Goal: Information Seeking & Learning: Learn about a topic

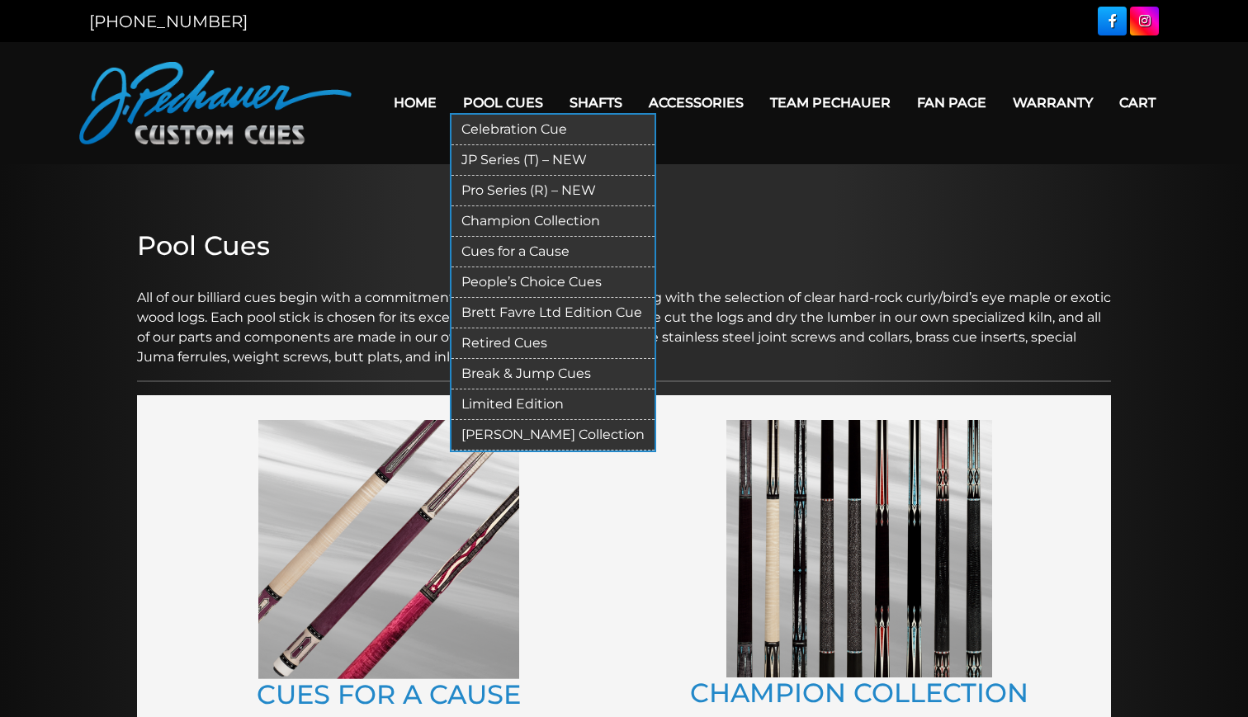
click at [508, 192] on link "Pro Series (R) – NEW" at bounding box center [552, 191] width 203 height 31
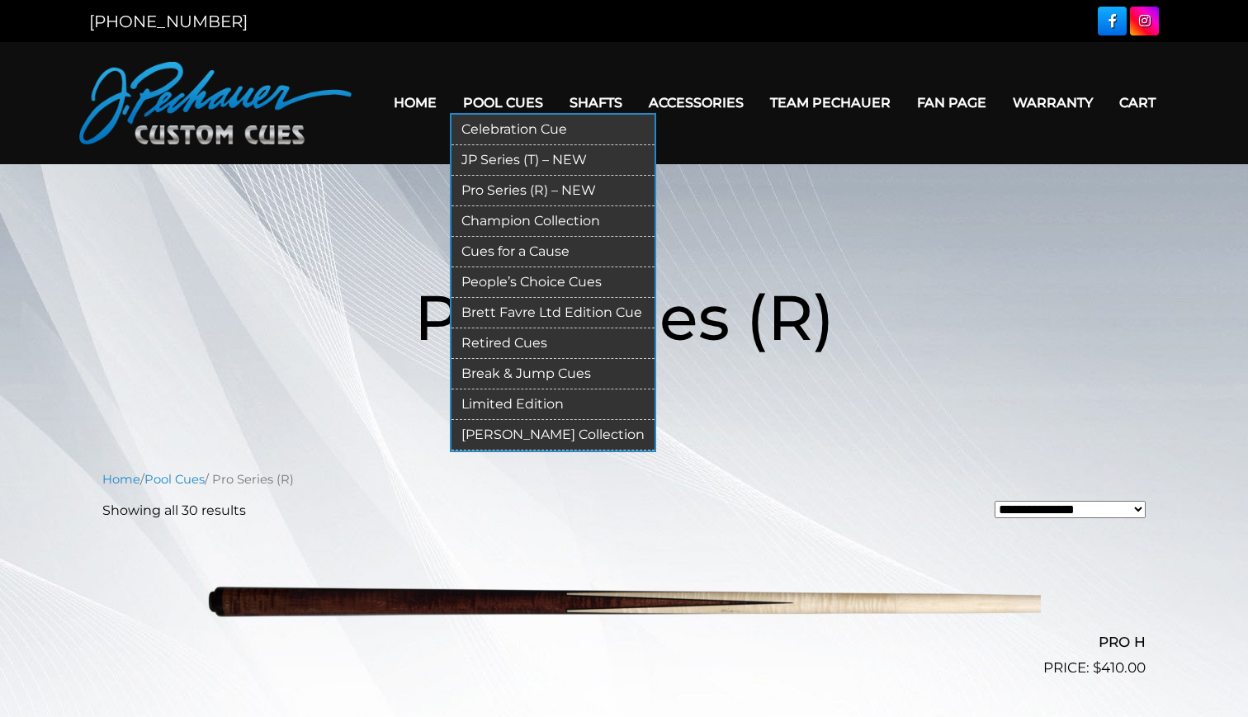
click at [517, 339] on link "Retired Cues" at bounding box center [552, 343] width 203 height 31
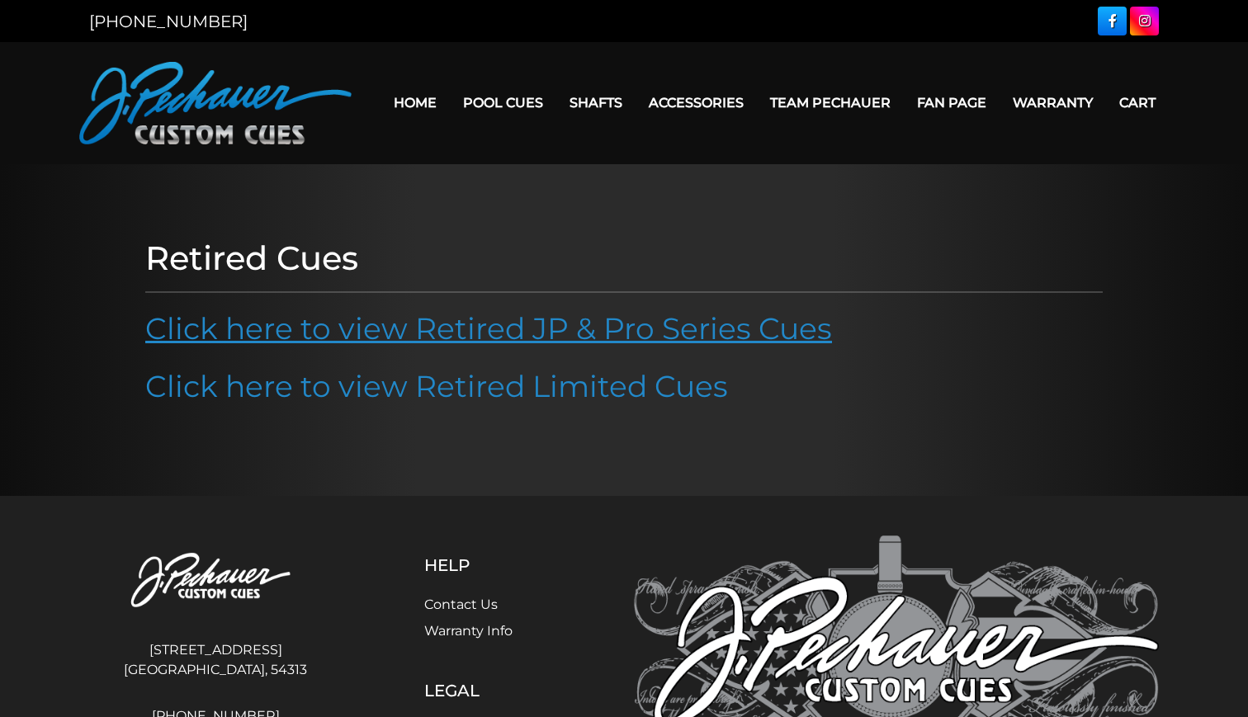
click at [681, 324] on link "Click here to view Retired JP & Pro Series Cues" at bounding box center [488, 328] width 687 height 36
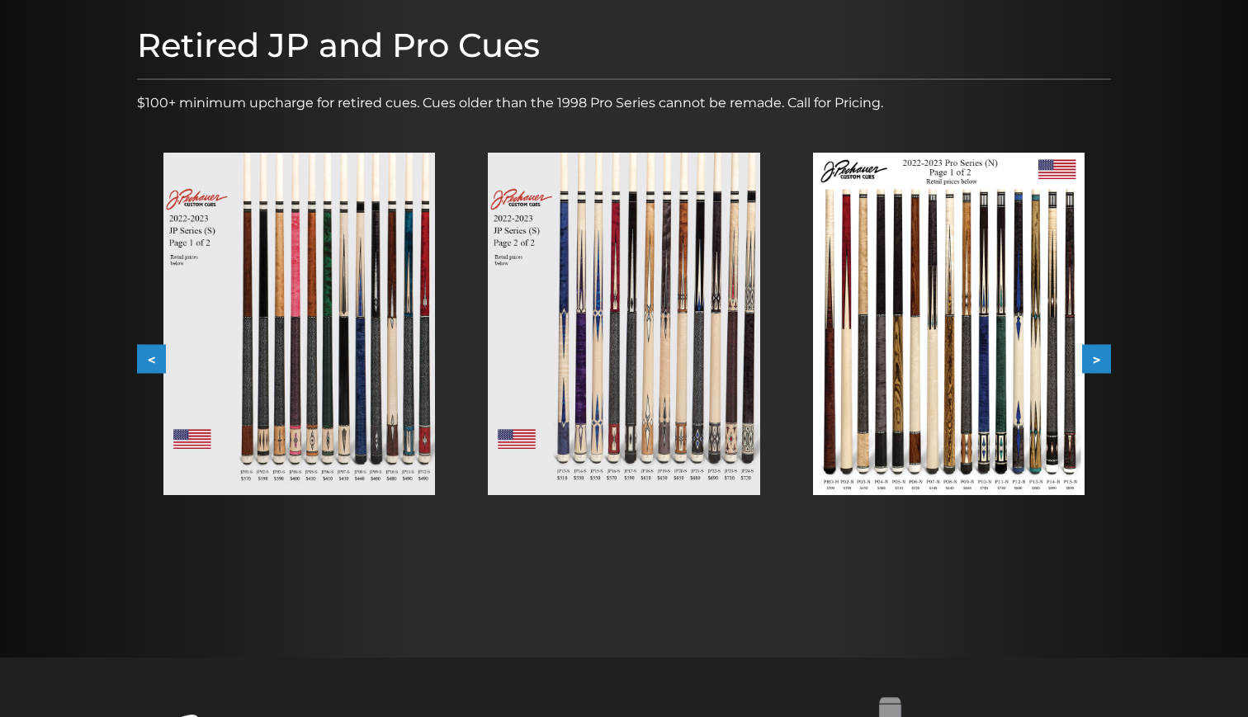
scroll to position [201, 0]
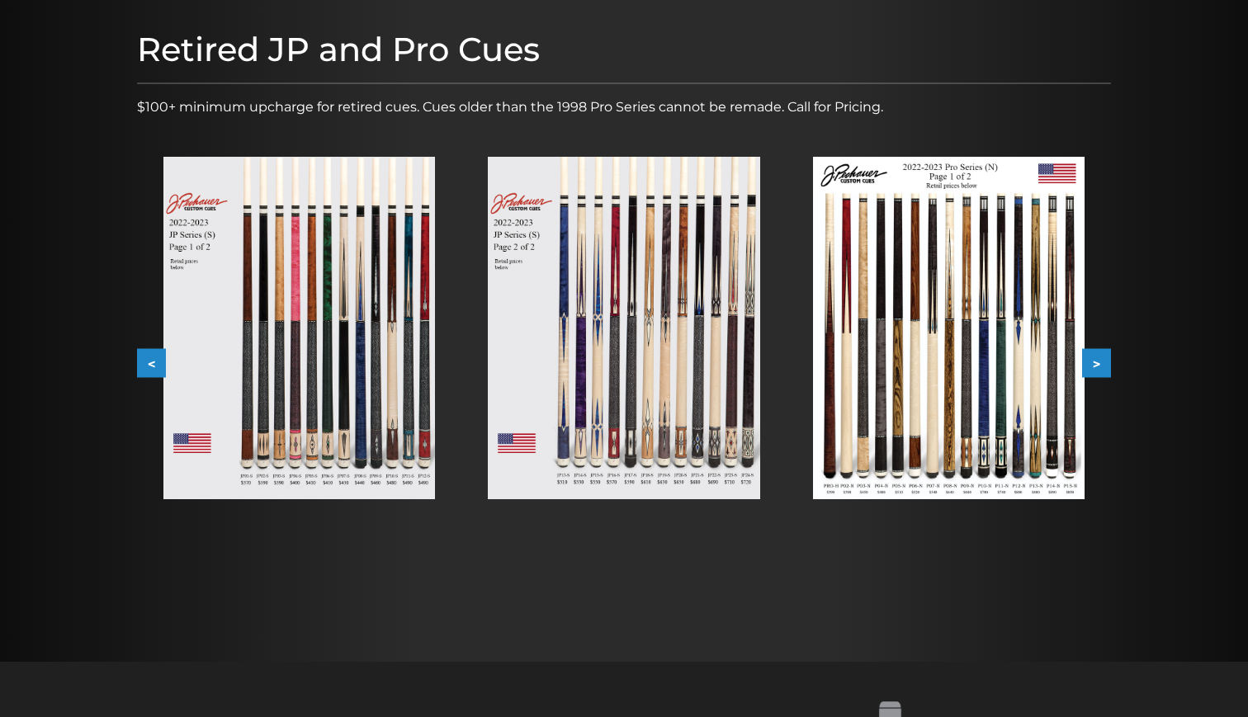
click at [304, 277] on img at bounding box center [299, 328] width 272 height 343
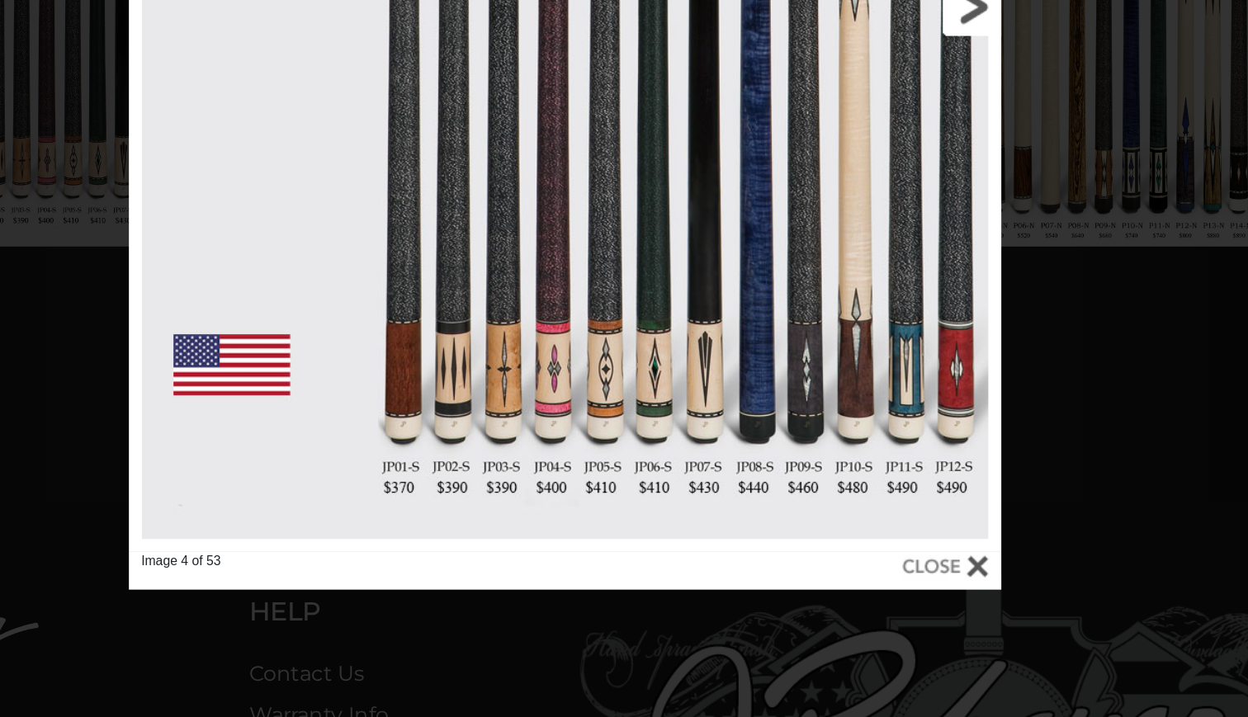
scroll to position [450, 0]
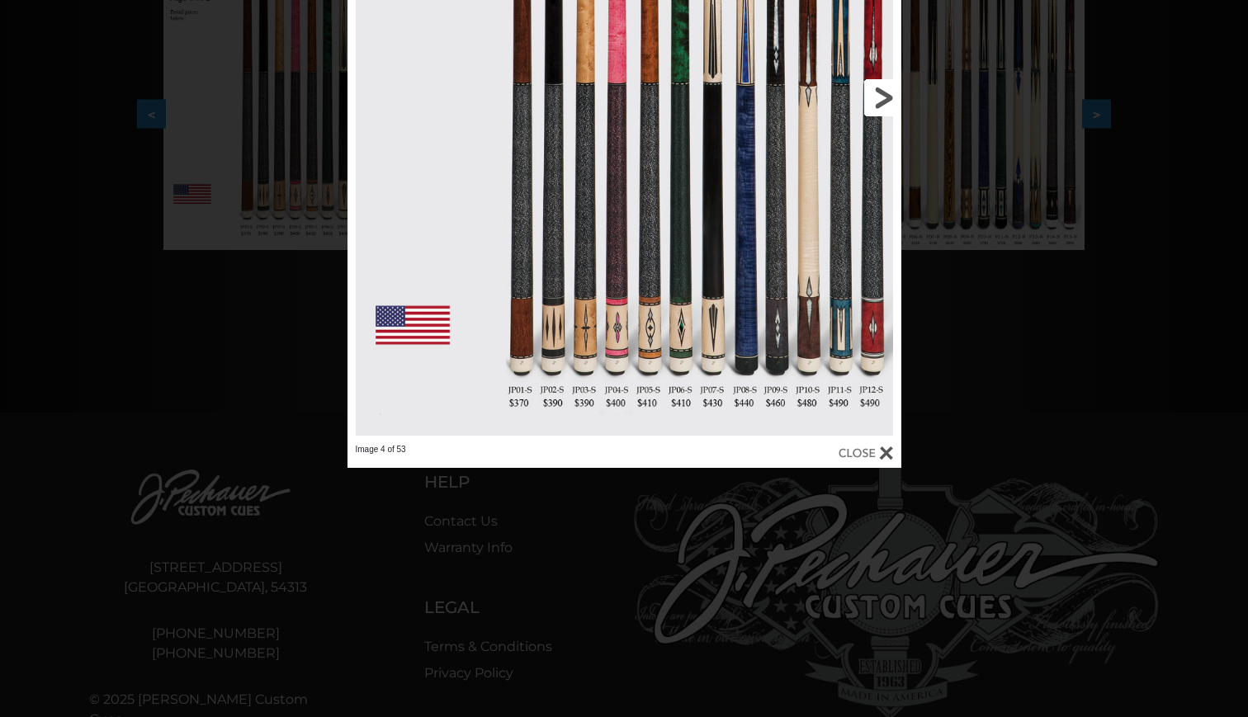
click at [874, 98] on link at bounding box center [776, 97] width 249 height 693
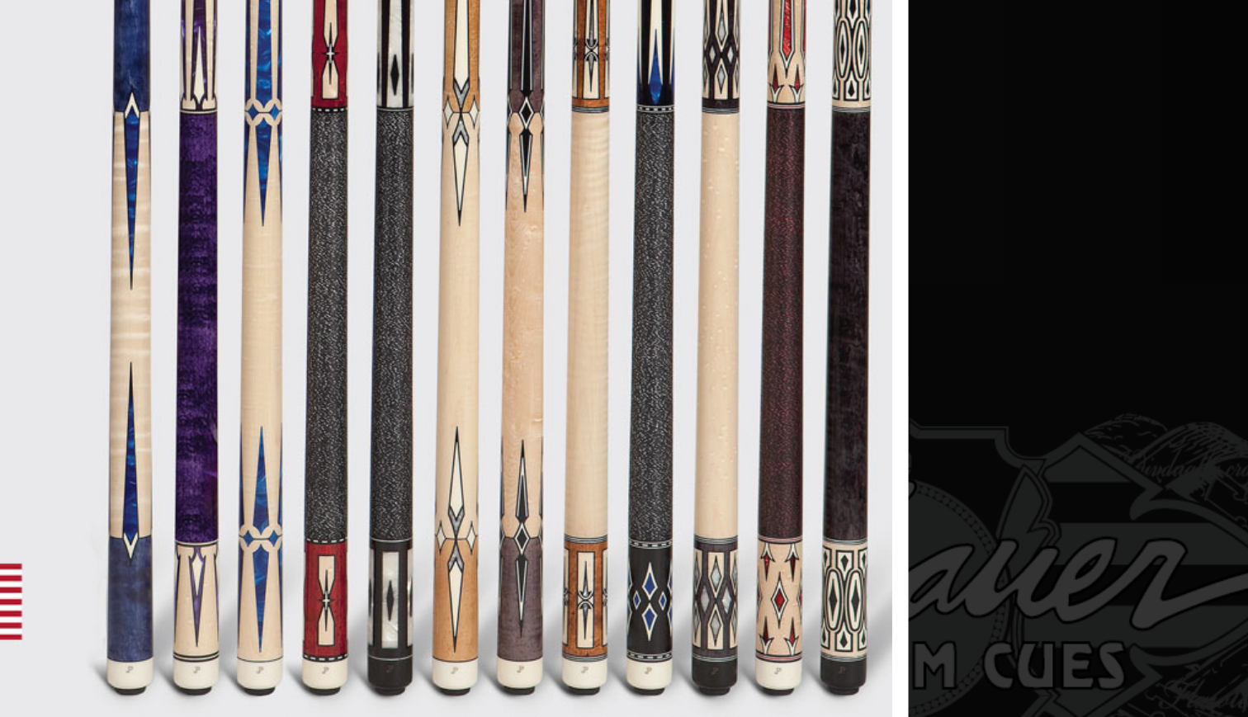
scroll to position [372, 0]
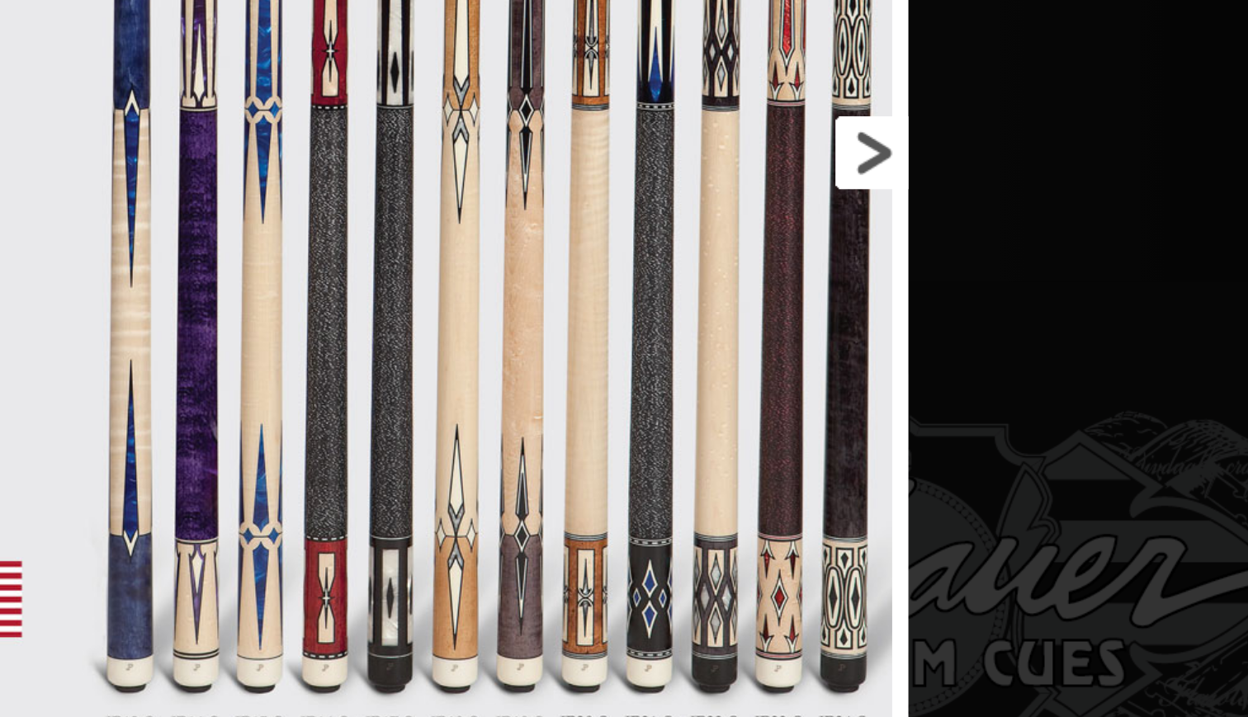
click at [652, 79] on link at bounding box center [776, 424] width 249 height 693
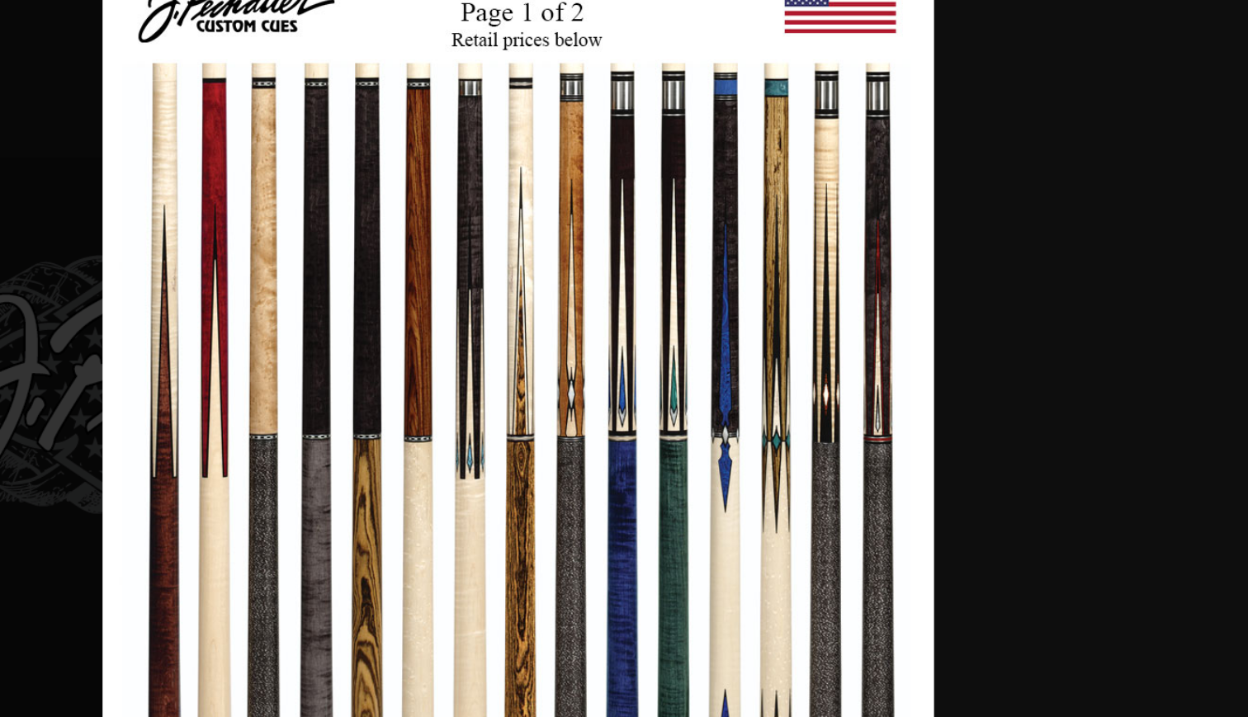
scroll to position [752, 324]
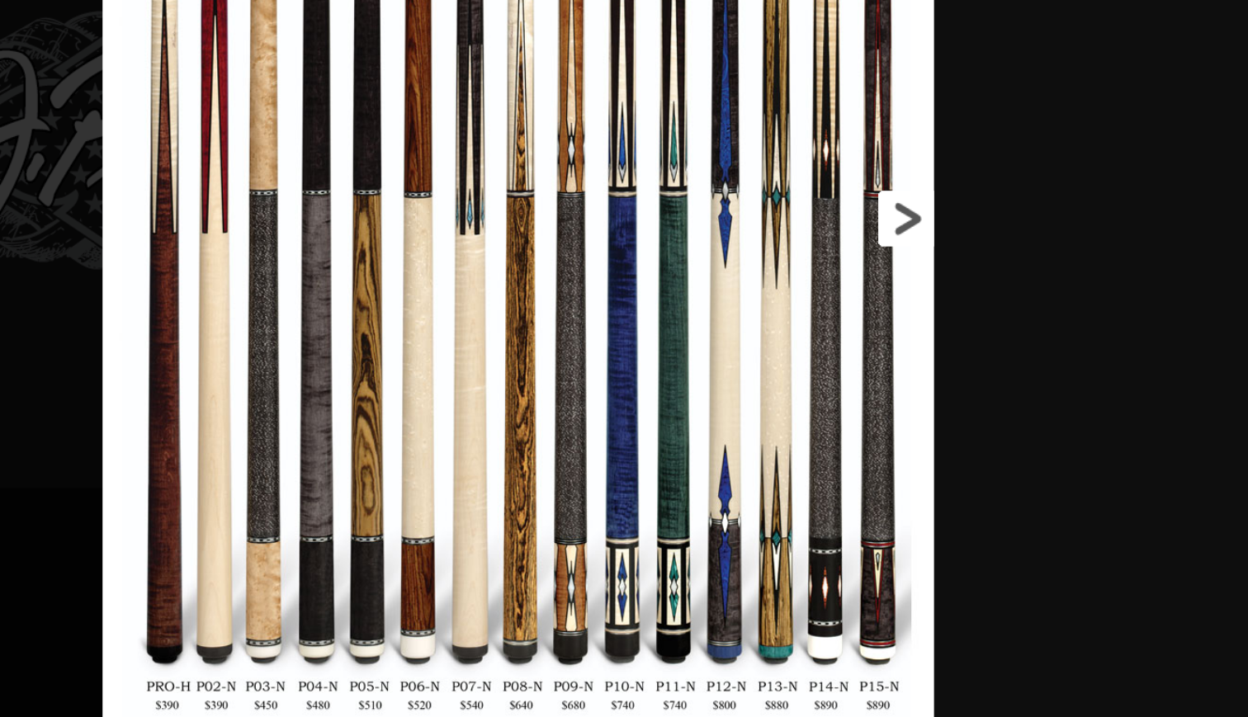
click at [766, 143] on link at bounding box center [890, 313] width 249 height 693
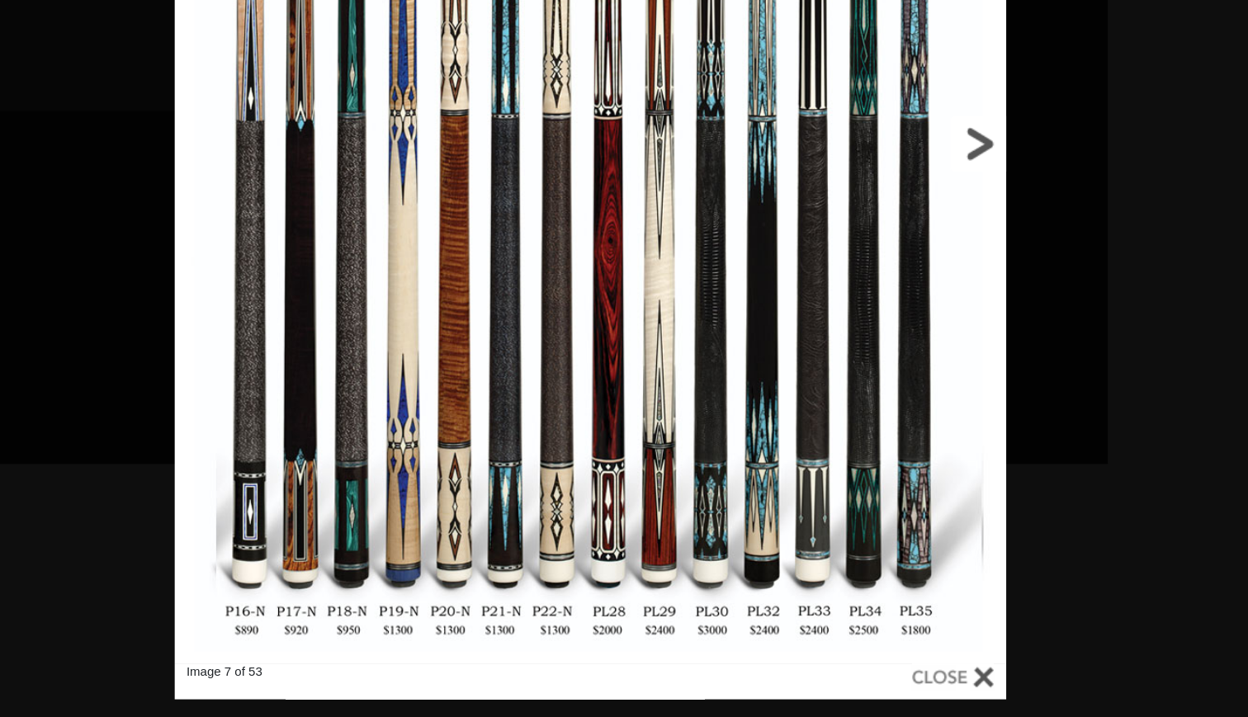
scroll to position [932, 716]
click at [653, 95] on link at bounding box center [777, 334] width 249 height 693
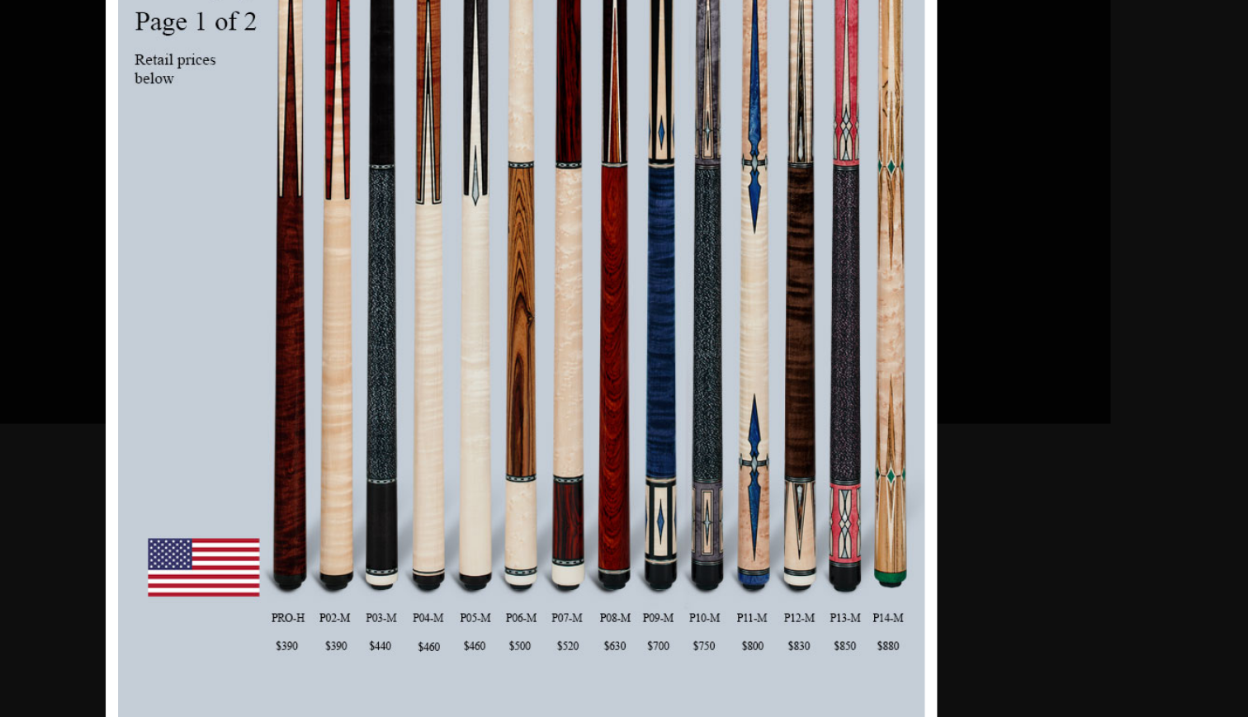
scroll to position [1128, 947]
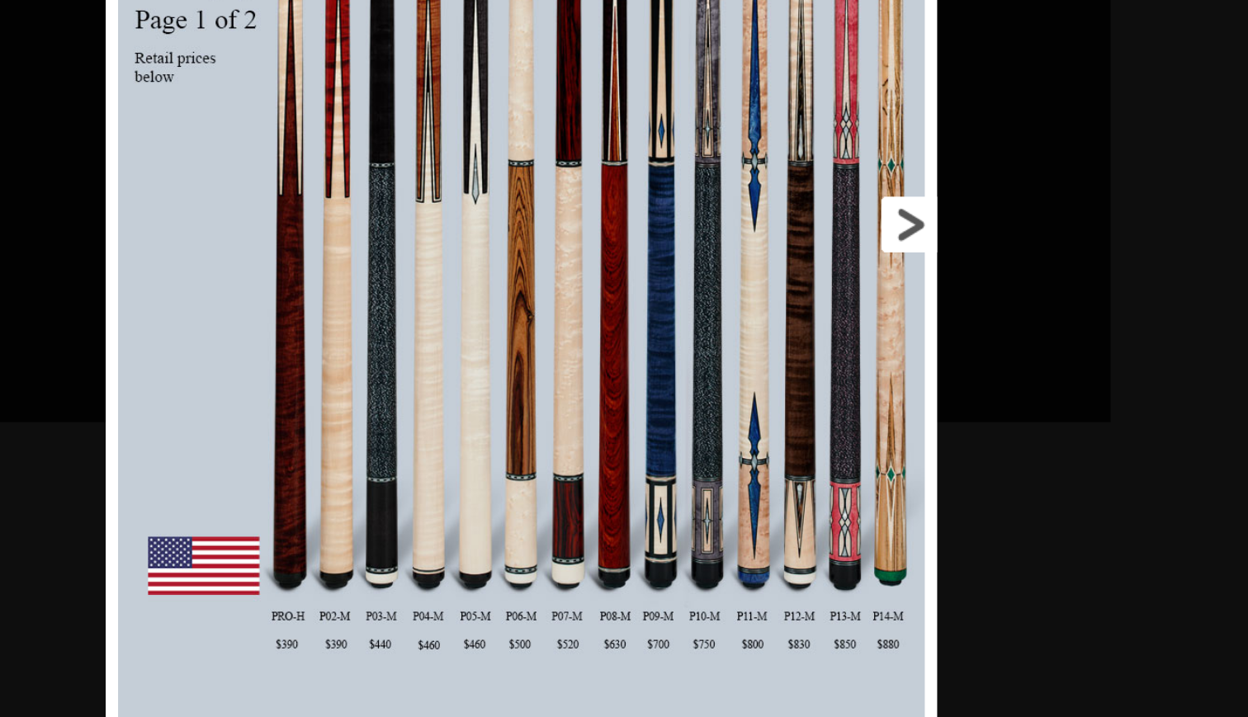
click at [653, 139] on link at bounding box center [777, 388] width 249 height 693
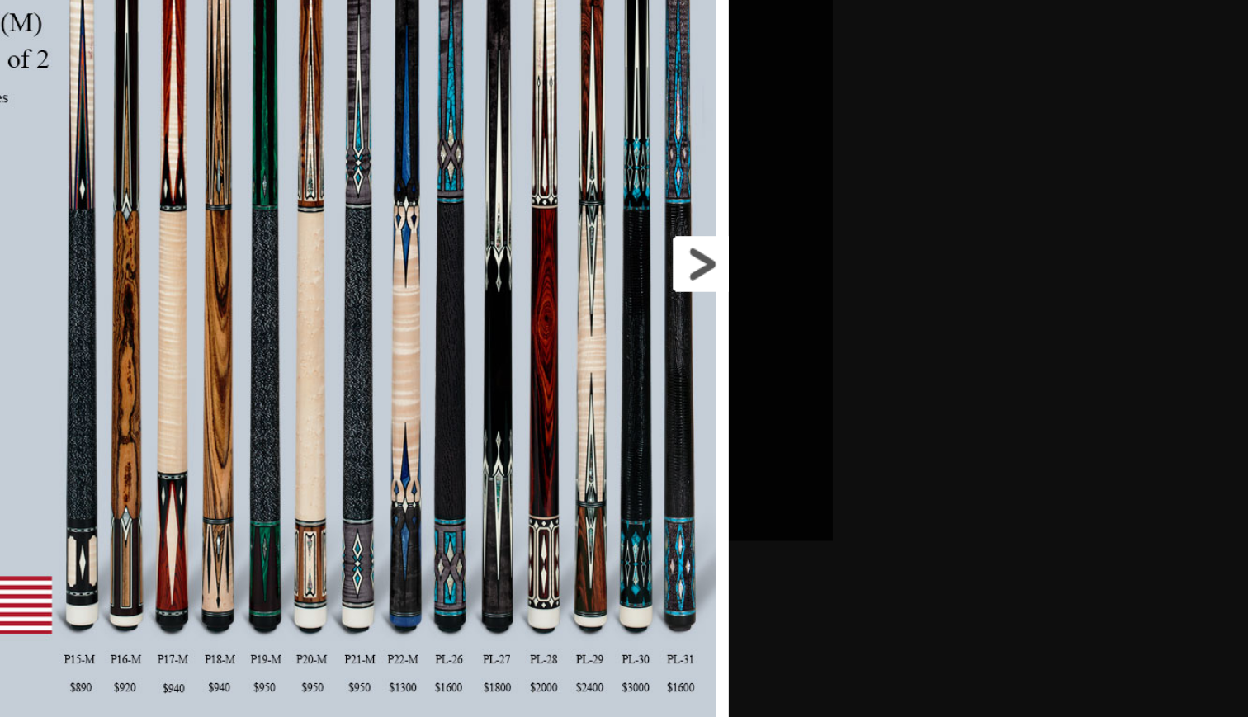
scroll to position [1302, 1225]
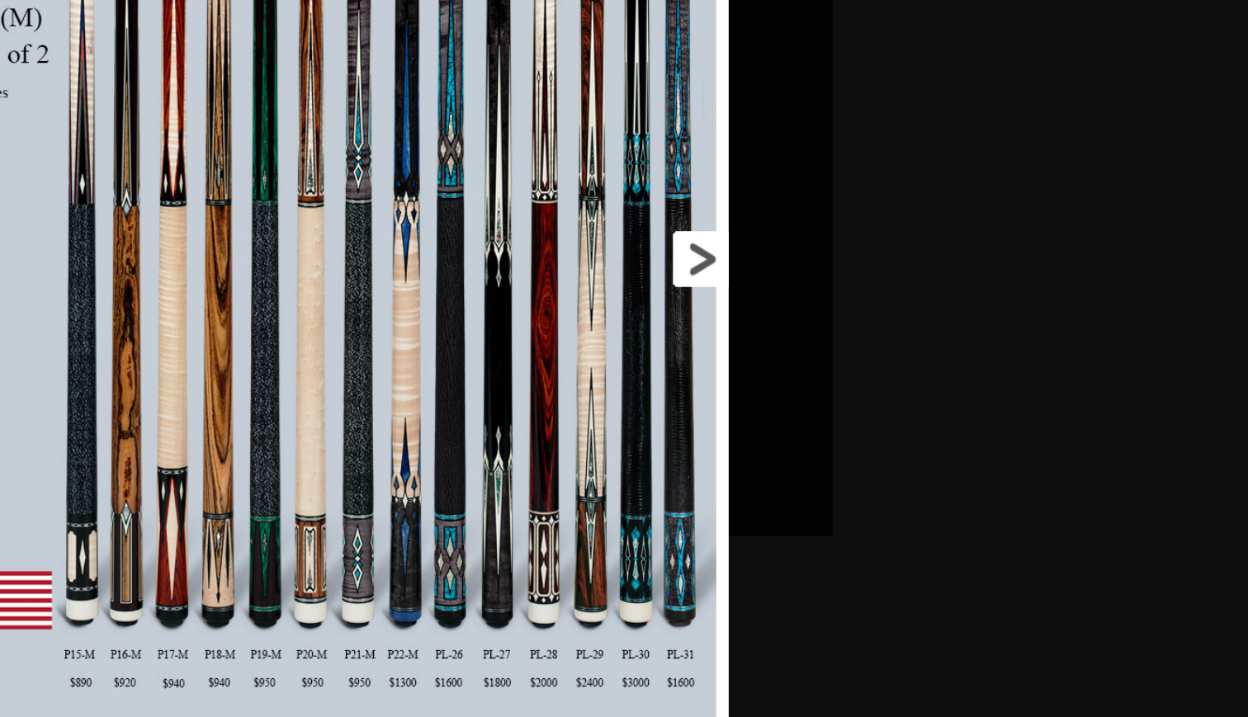
click at [653, 163] on link at bounding box center [777, 411] width 249 height 693
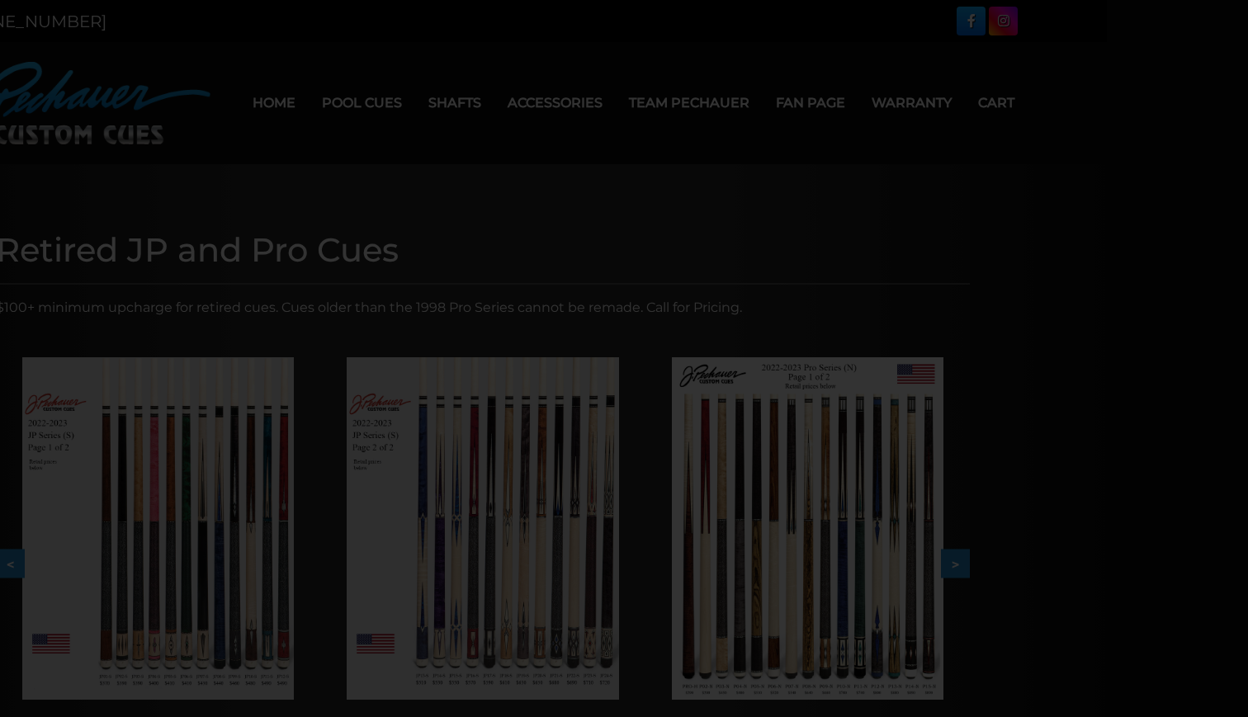
scroll to position [0, 141]
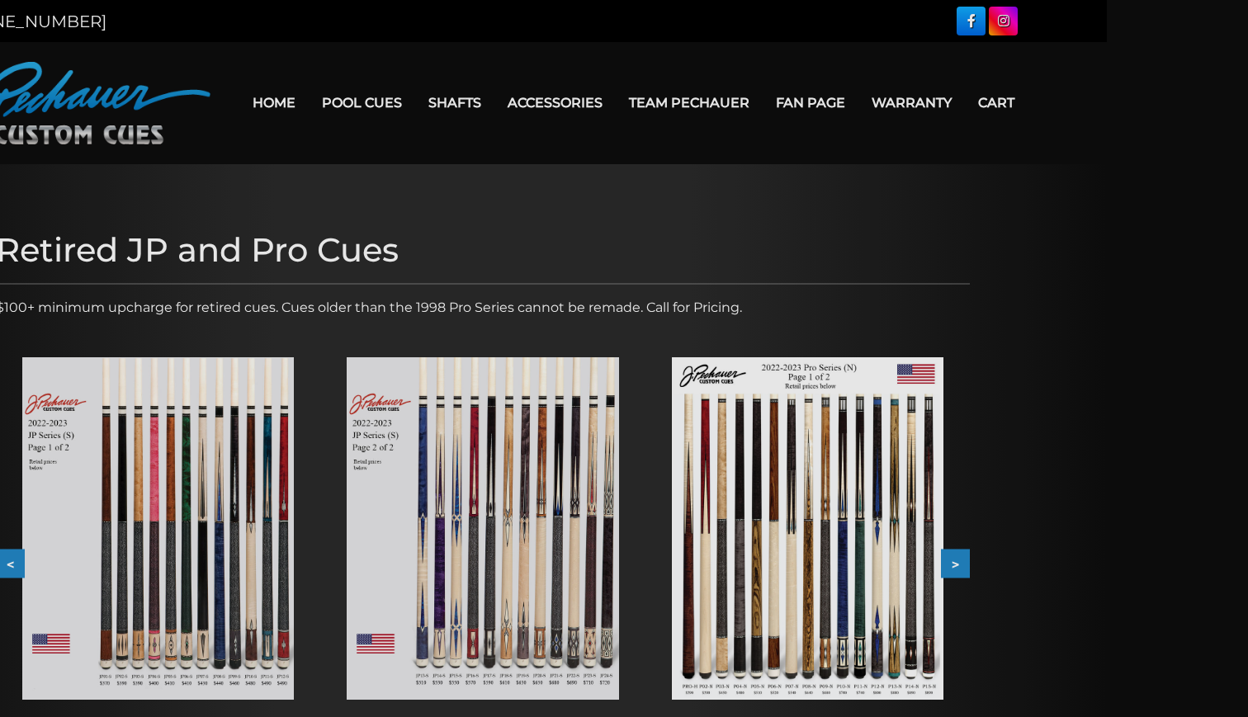
scroll to position [0, 0]
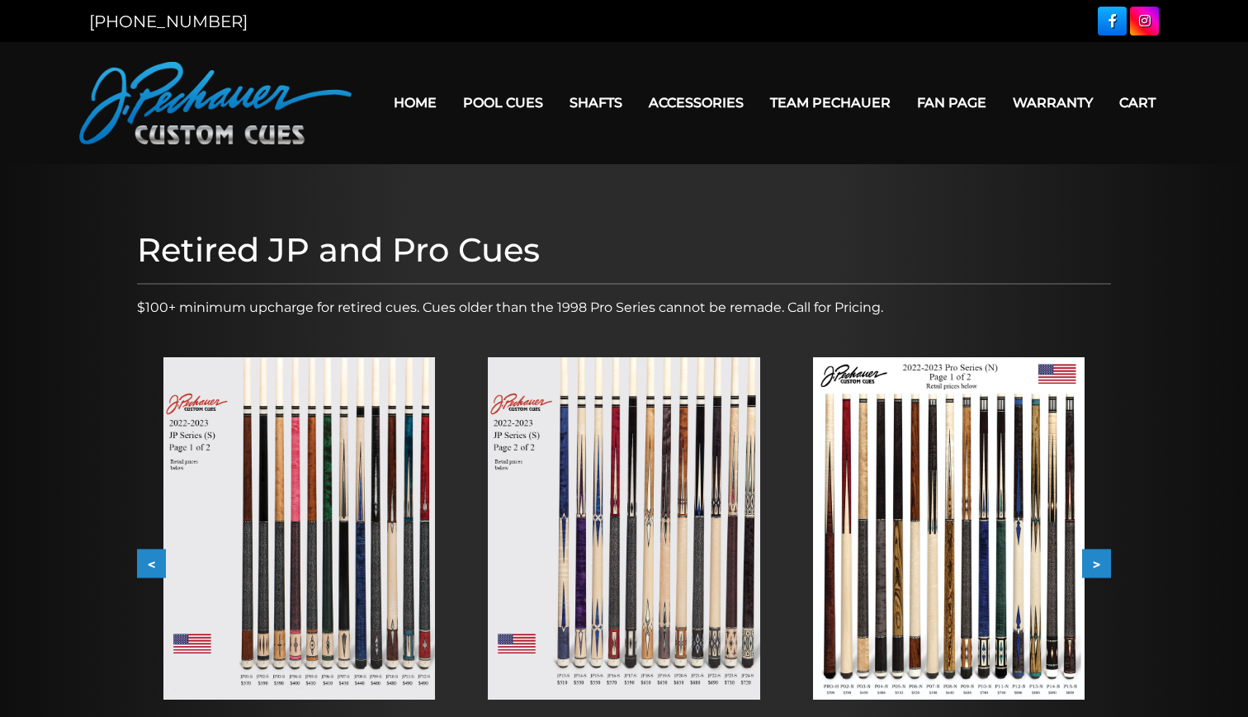
click at [1096, 565] on button ">" at bounding box center [1096, 564] width 29 height 29
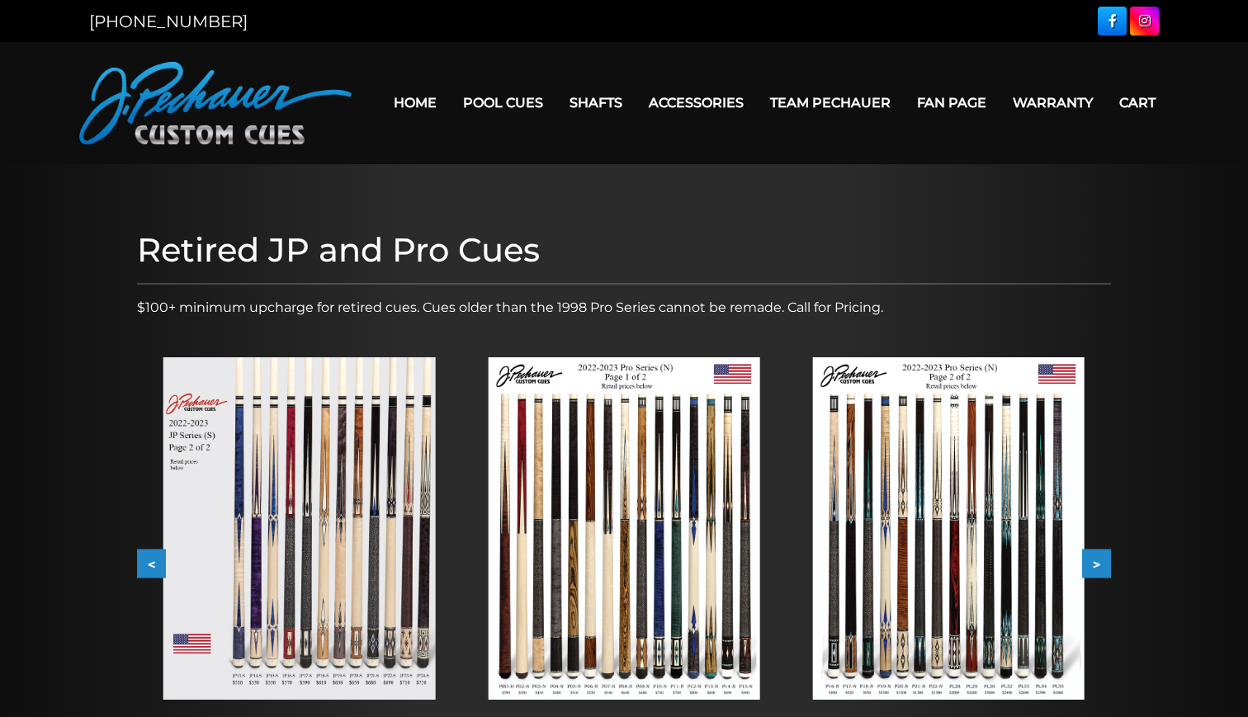
click at [1096, 565] on button ">" at bounding box center [1096, 564] width 29 height 29
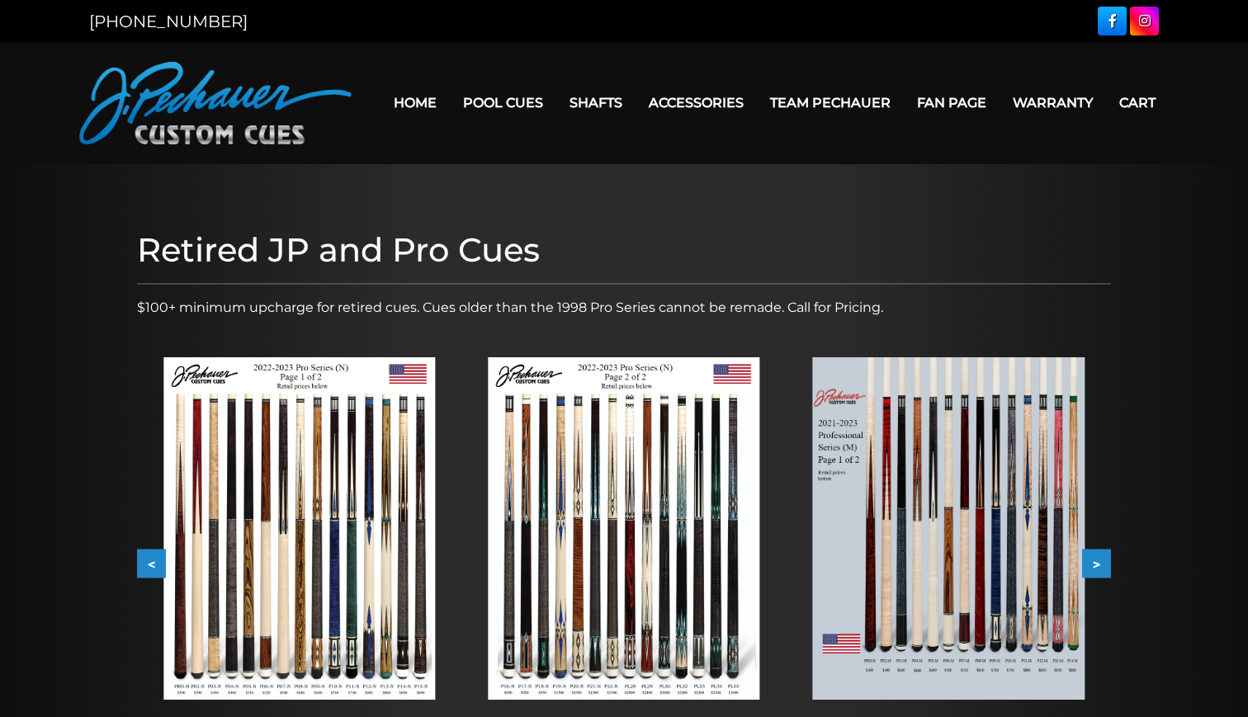
click at [1096, 565] on button ">" at bounding box center [1096, 564] width 29 height 29
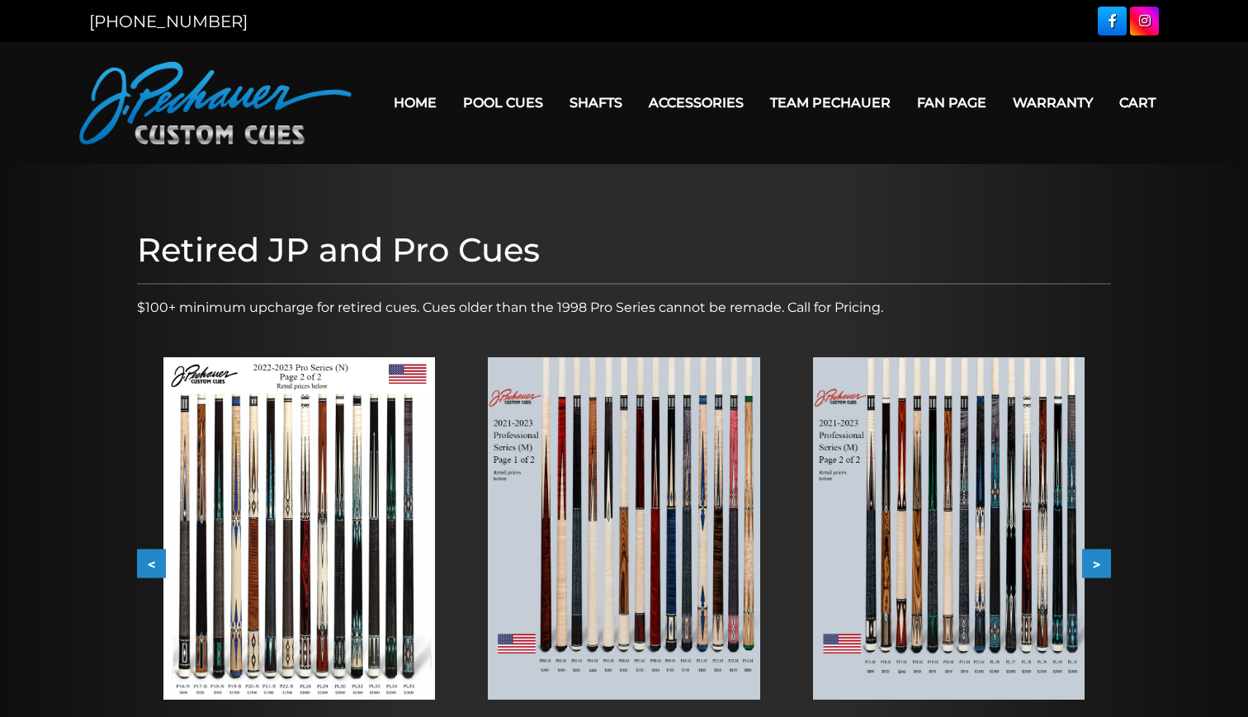
click at [1096, 565] on button ">" at bounding box center [1096, 564] width 29 height 29
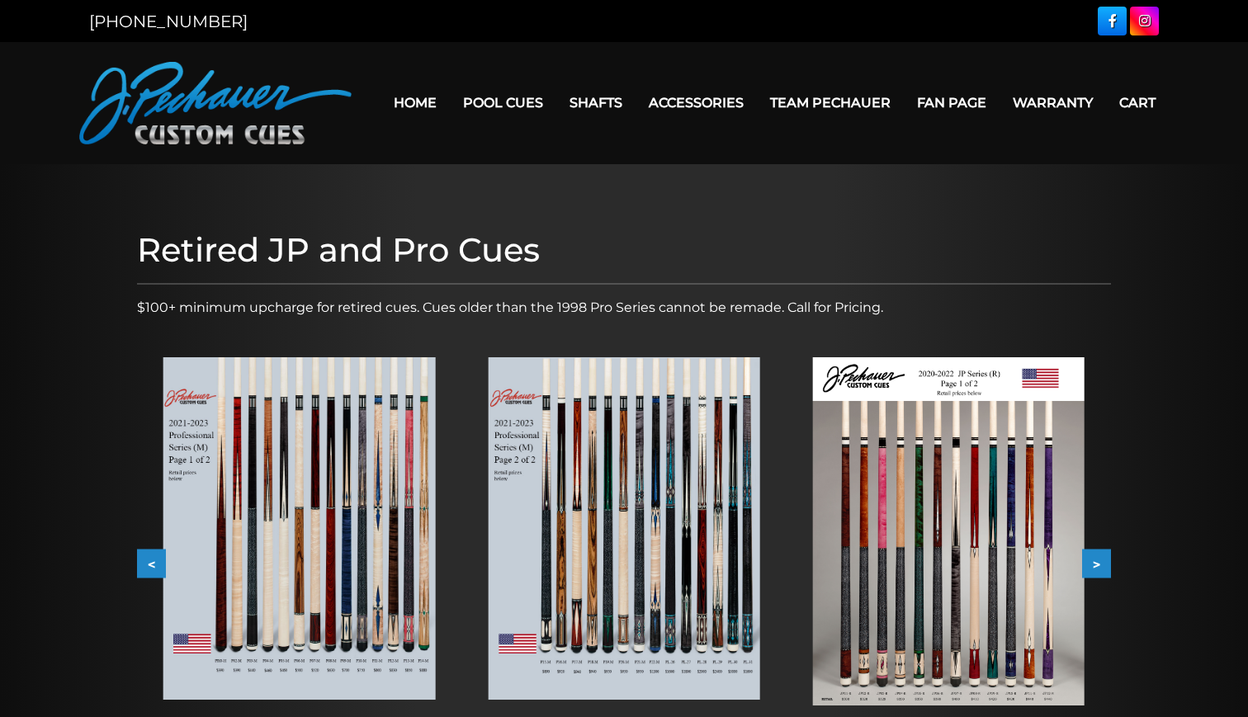
click at [1096, 565] on button ">" at bounding box center [1096, 564] width 29 height 29
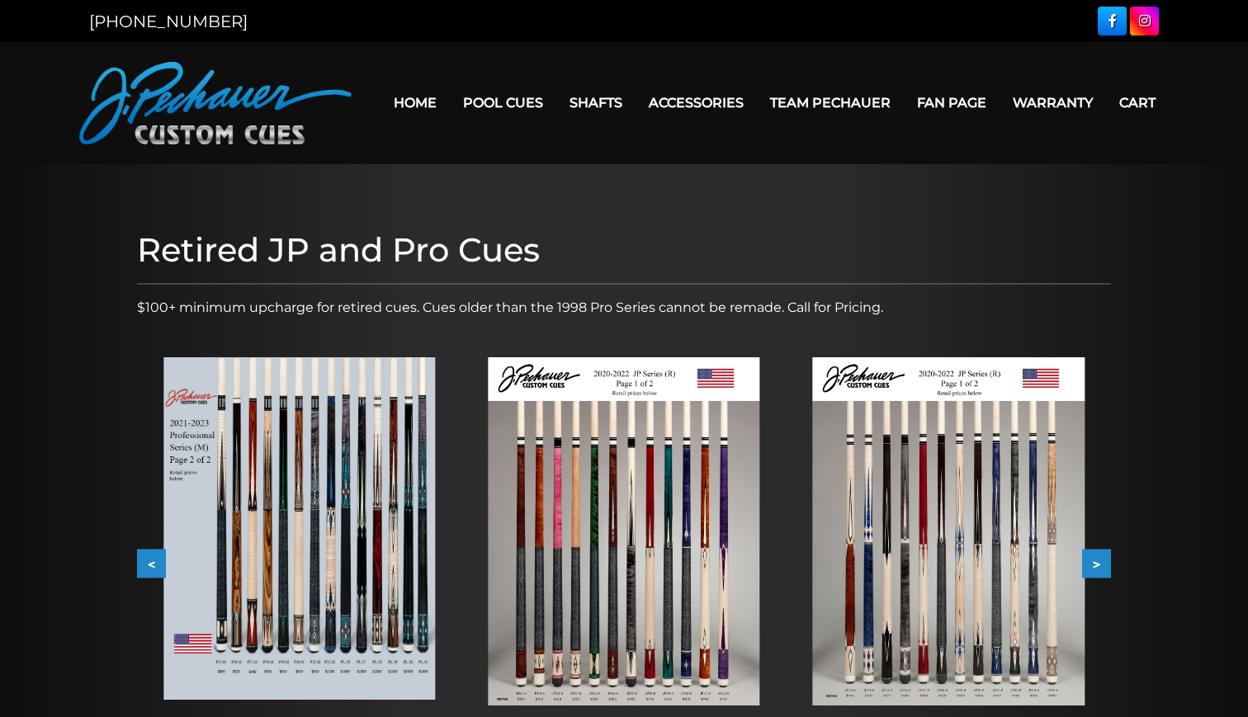
click at [737, 564] on img at bounding box center [624, 531] width 272 height 348
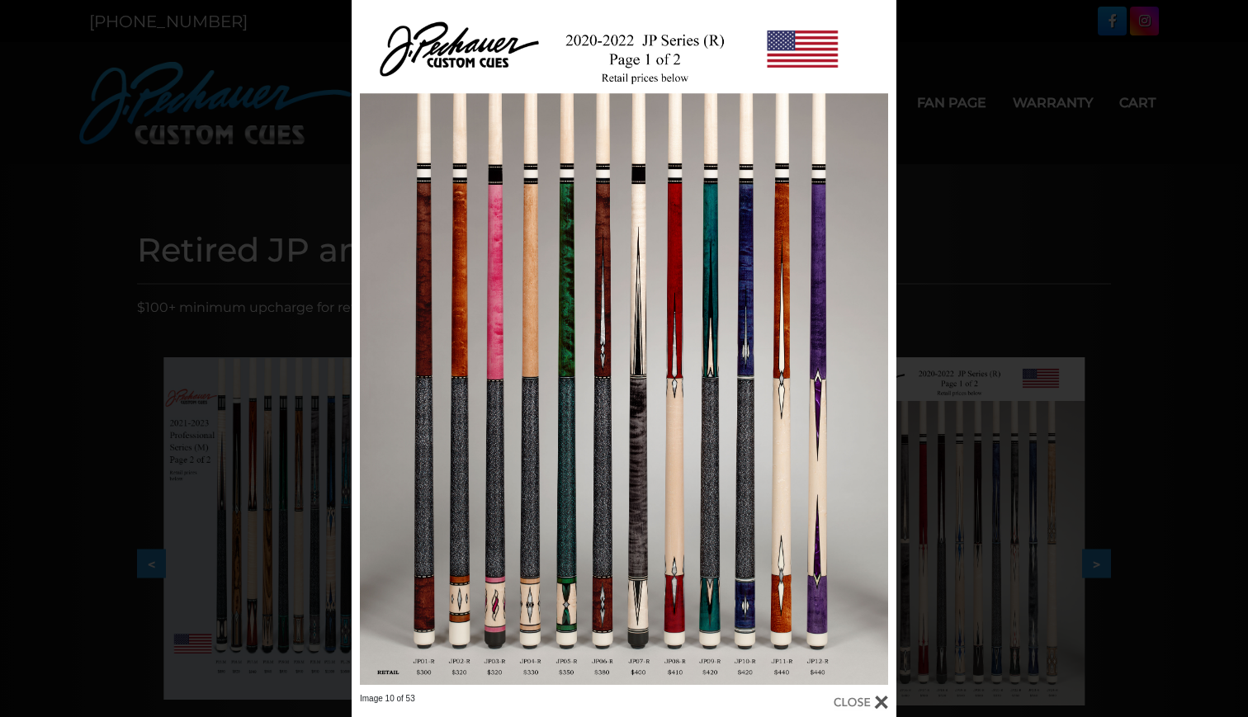
click at [1021, 534] on div "Image 10 of 53" at bounding box center [624, 358] width 1248 height 717
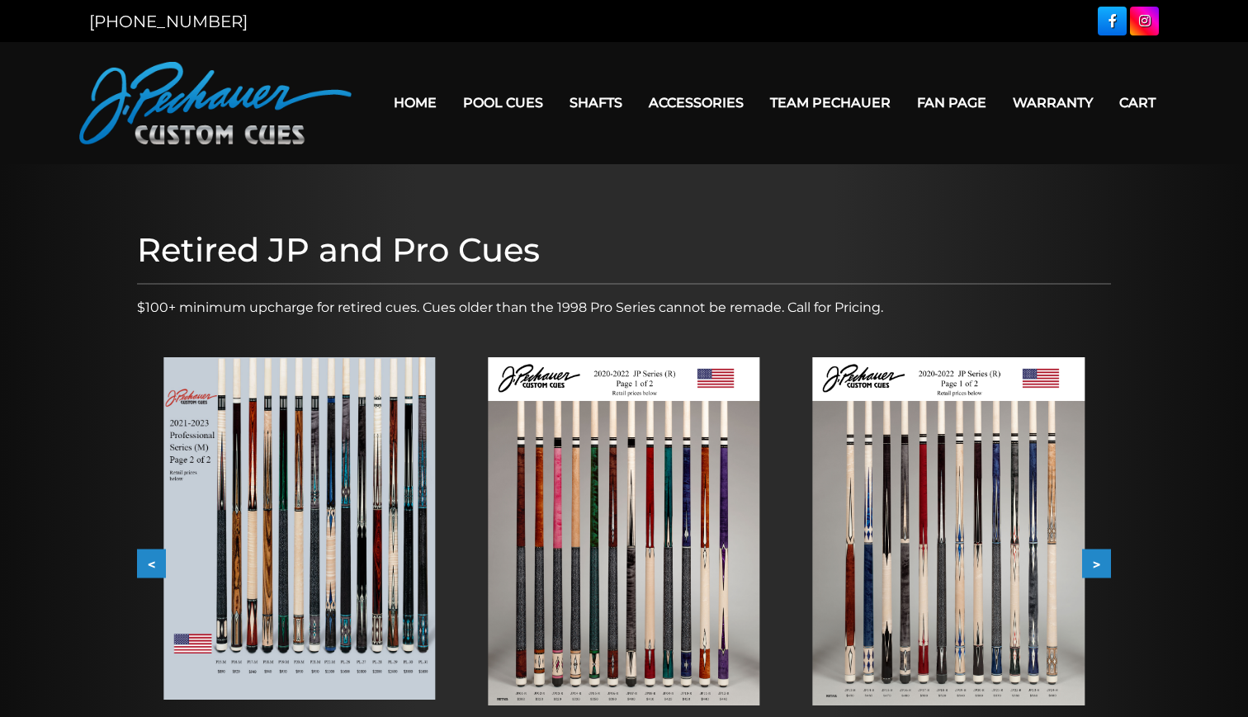
click at [1021, 534] on img at bounding box center [949, 531] width 272 height 348
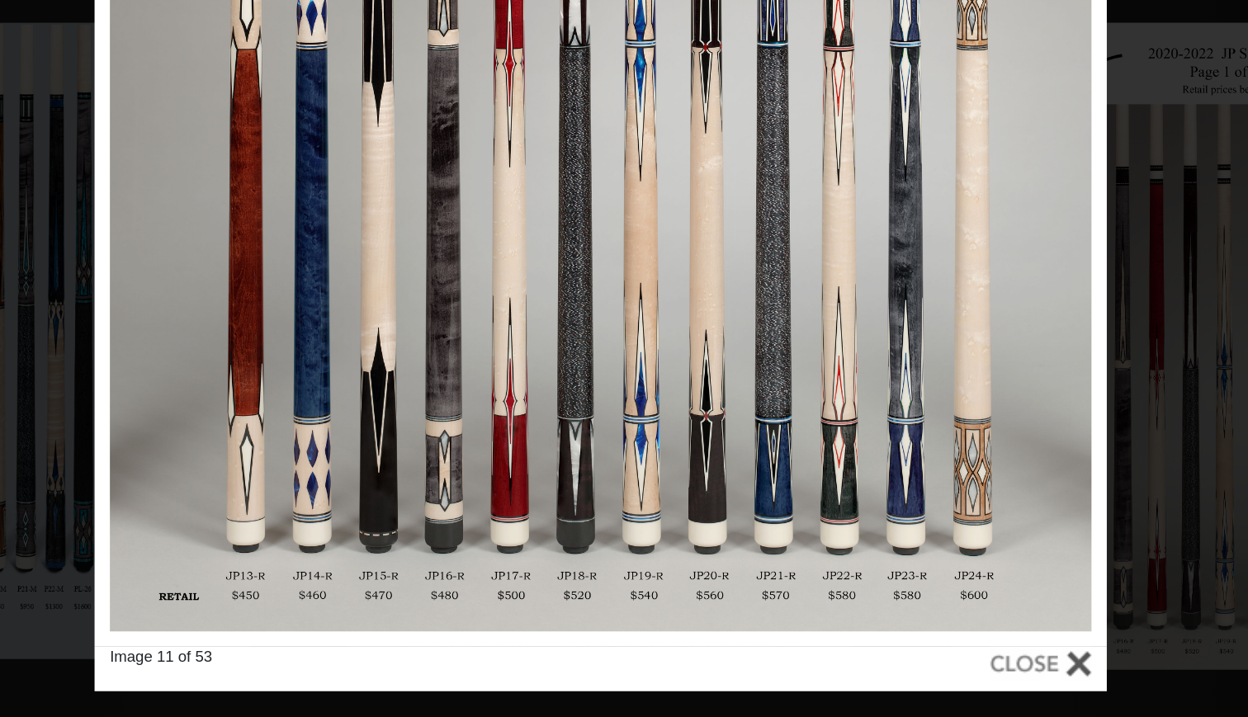
scroll to position [140, 0]
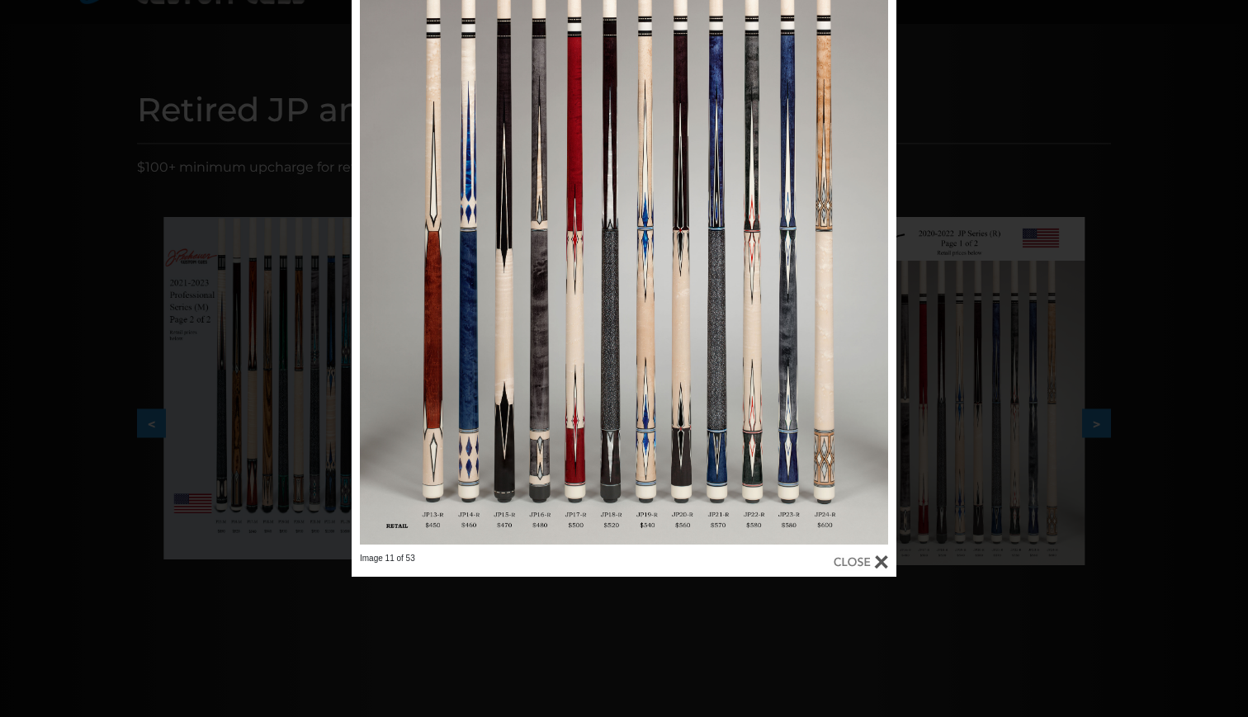
click at [957, 426] on div "Image 11 of 53" at bounding box center [624, 218] width 1248 height 717
